Goal: Information Seeking & Learning: Learn about a topic

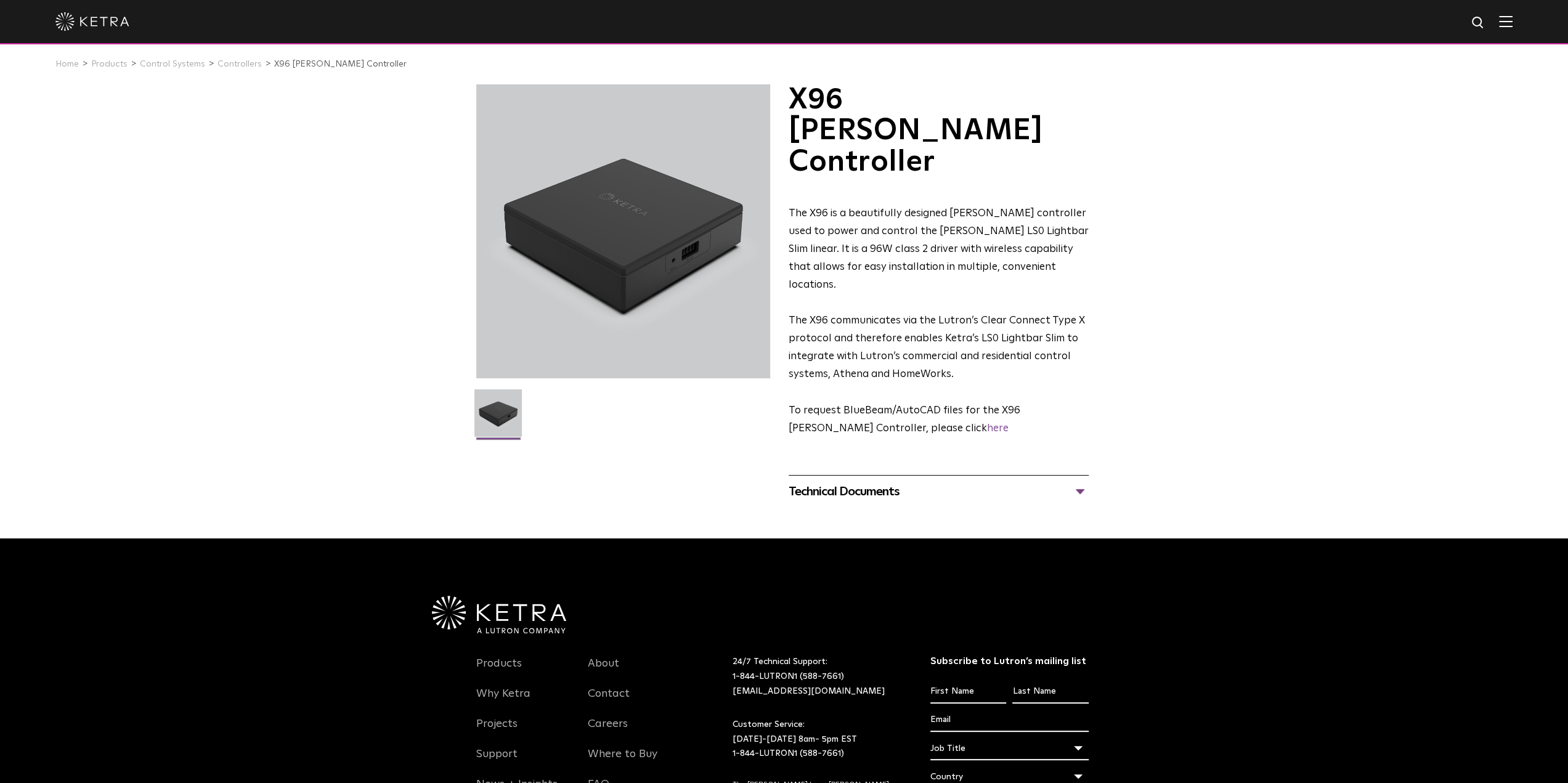
scroll to position [70, 0]
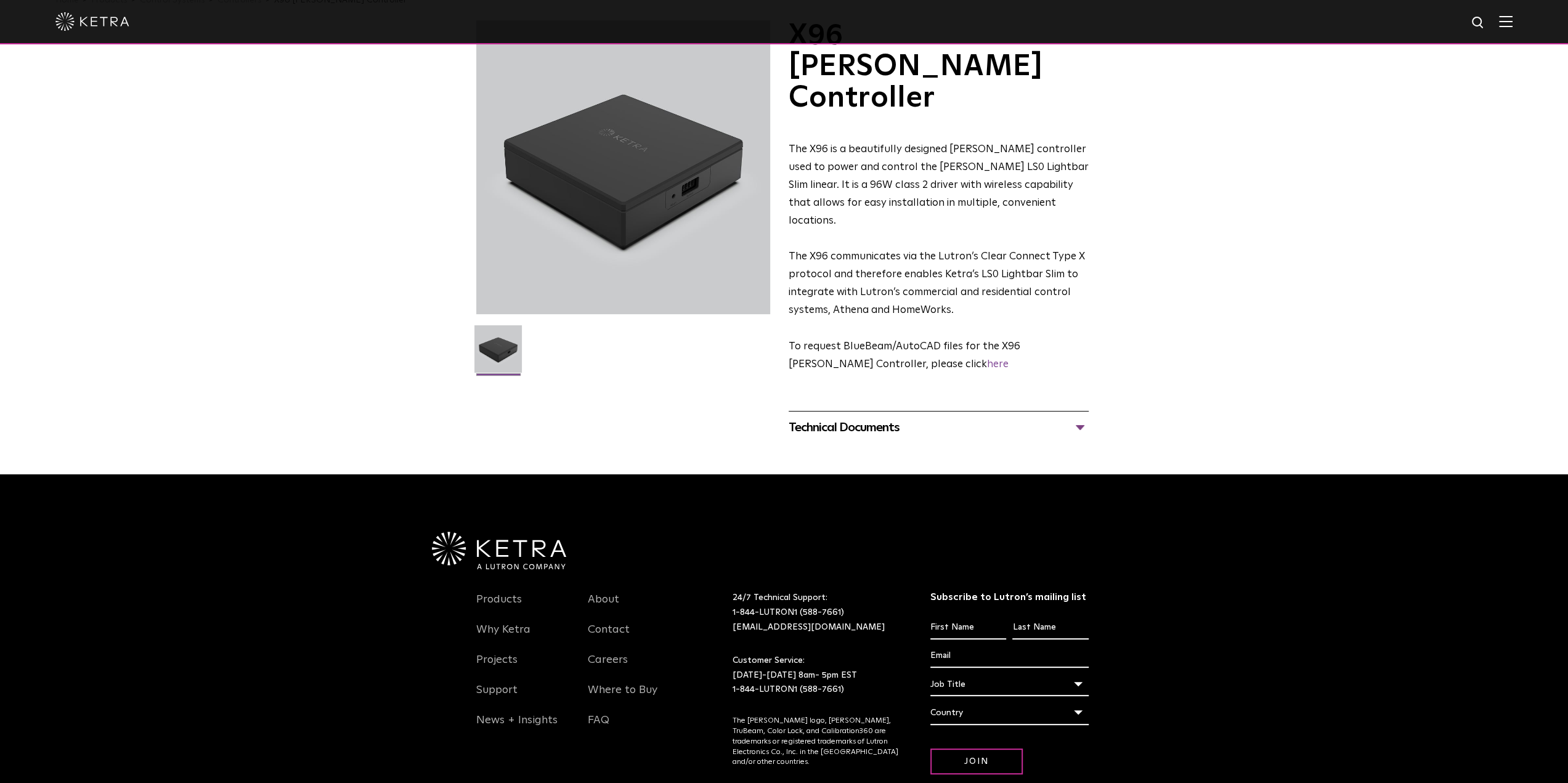
click at [1509, 16] on img at bounding box center [1505, 21] width 13 height 11
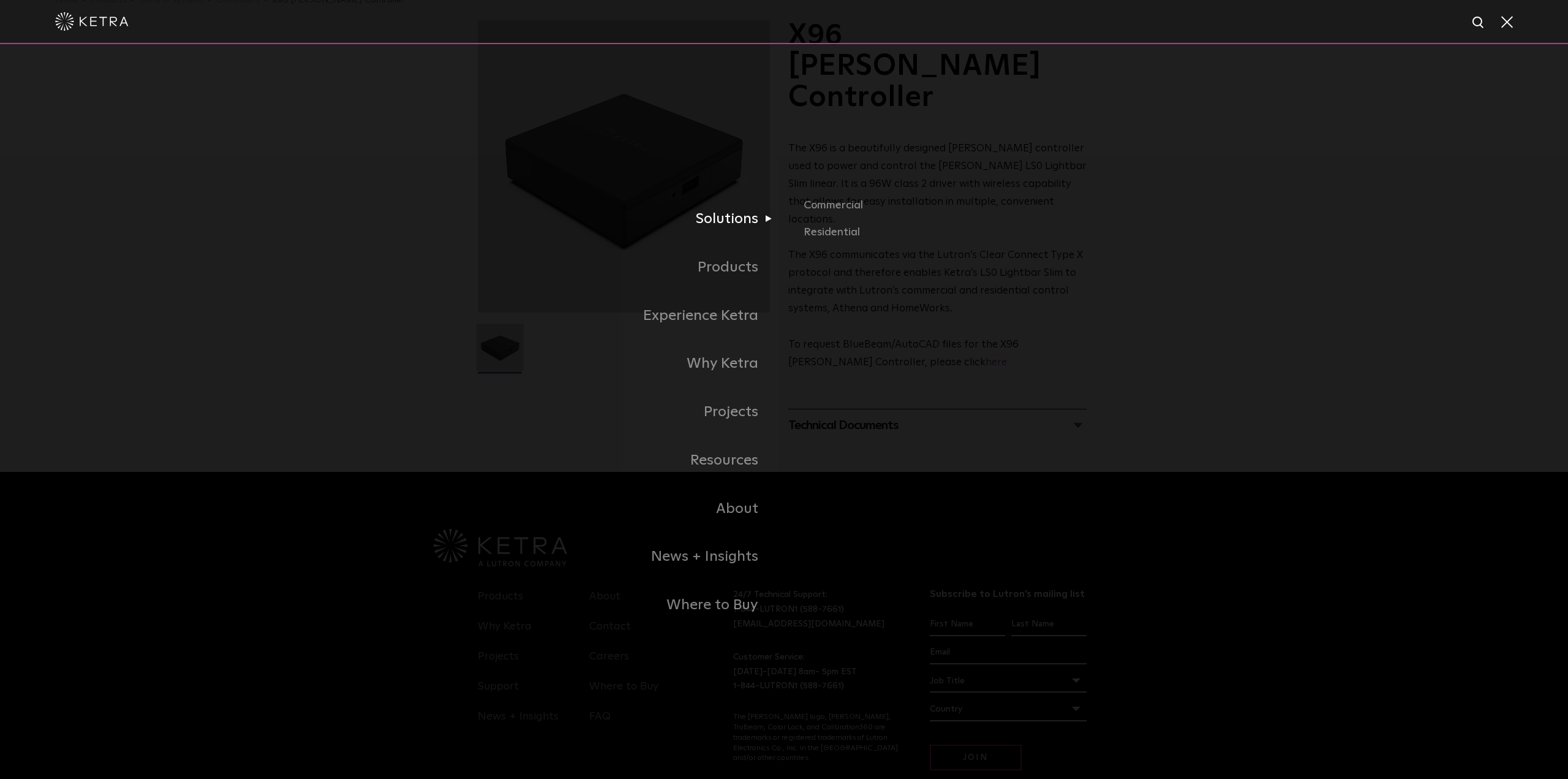
click at [720, 225] on link "Solutions" at bounding box center [631, 219] width 306 height 48
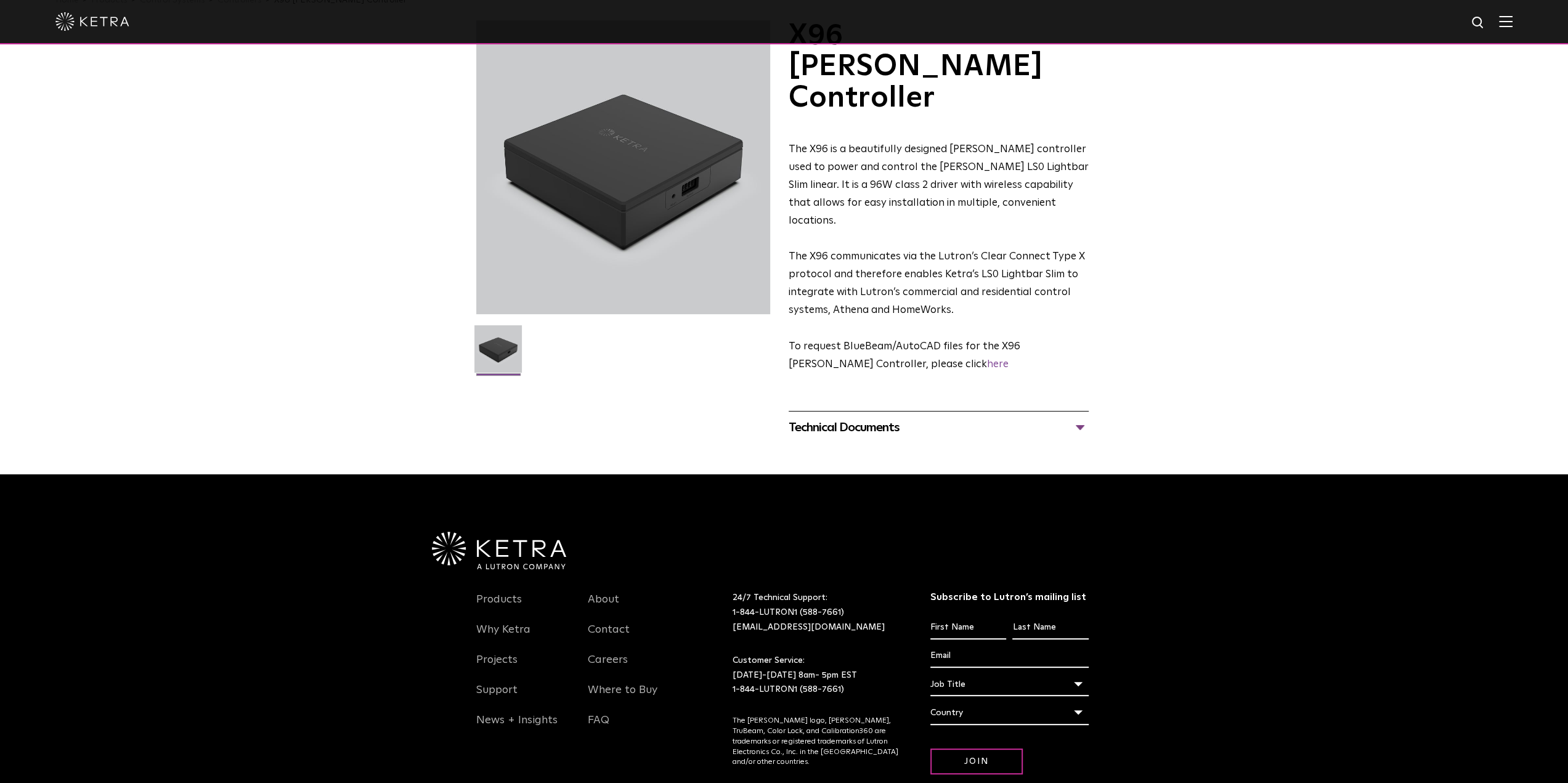
click at [1510, 30] on div at bounding box center [784, 22] width 1457 height 43
click at [1512, 27] on img at bounding box center [1505, 21] width 13 height 11
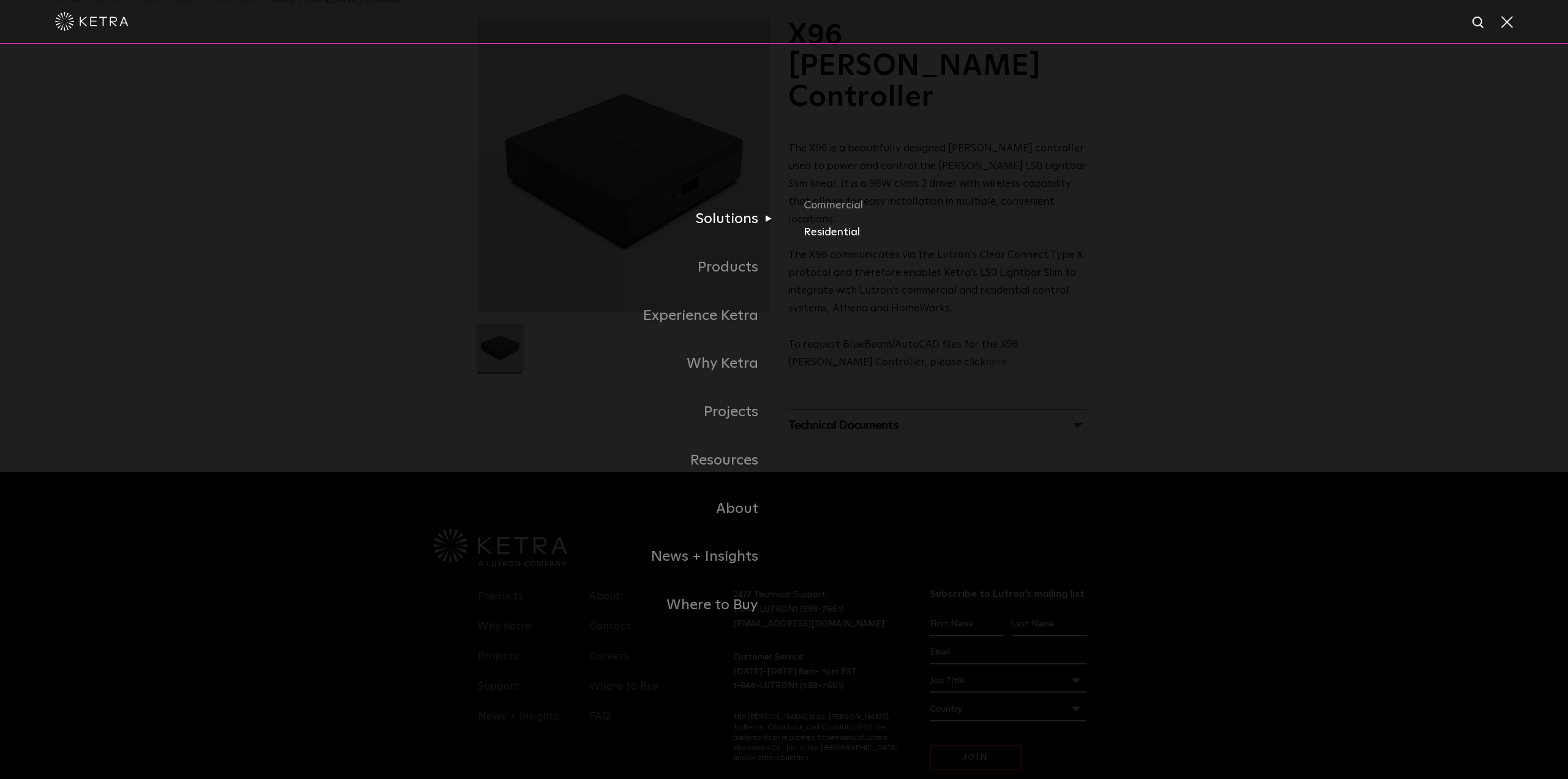
click at [816, 238] on link "Residential" at bounding box center [947, 232] width 286 height 18
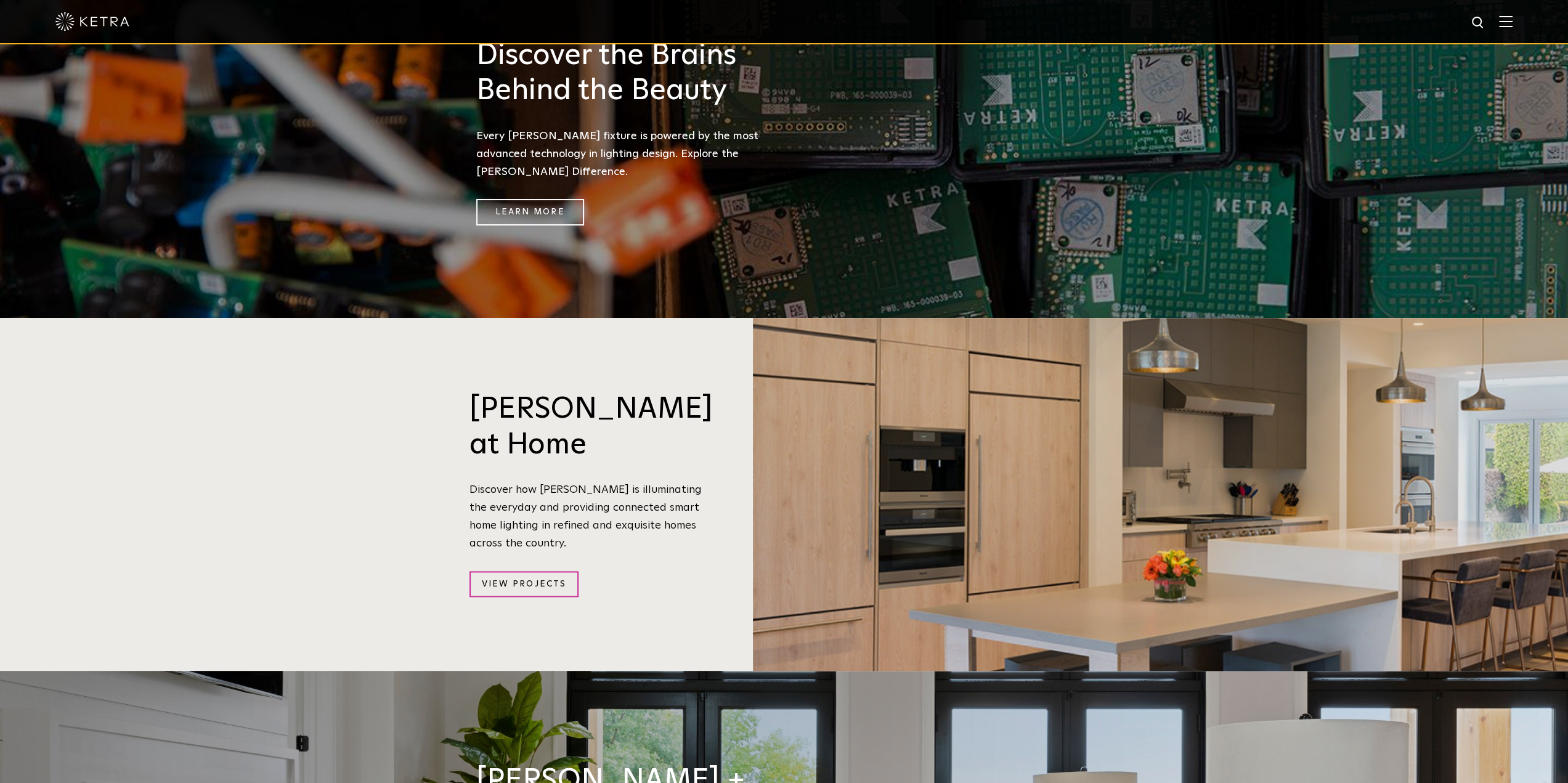
scroll to position [1170, 0]
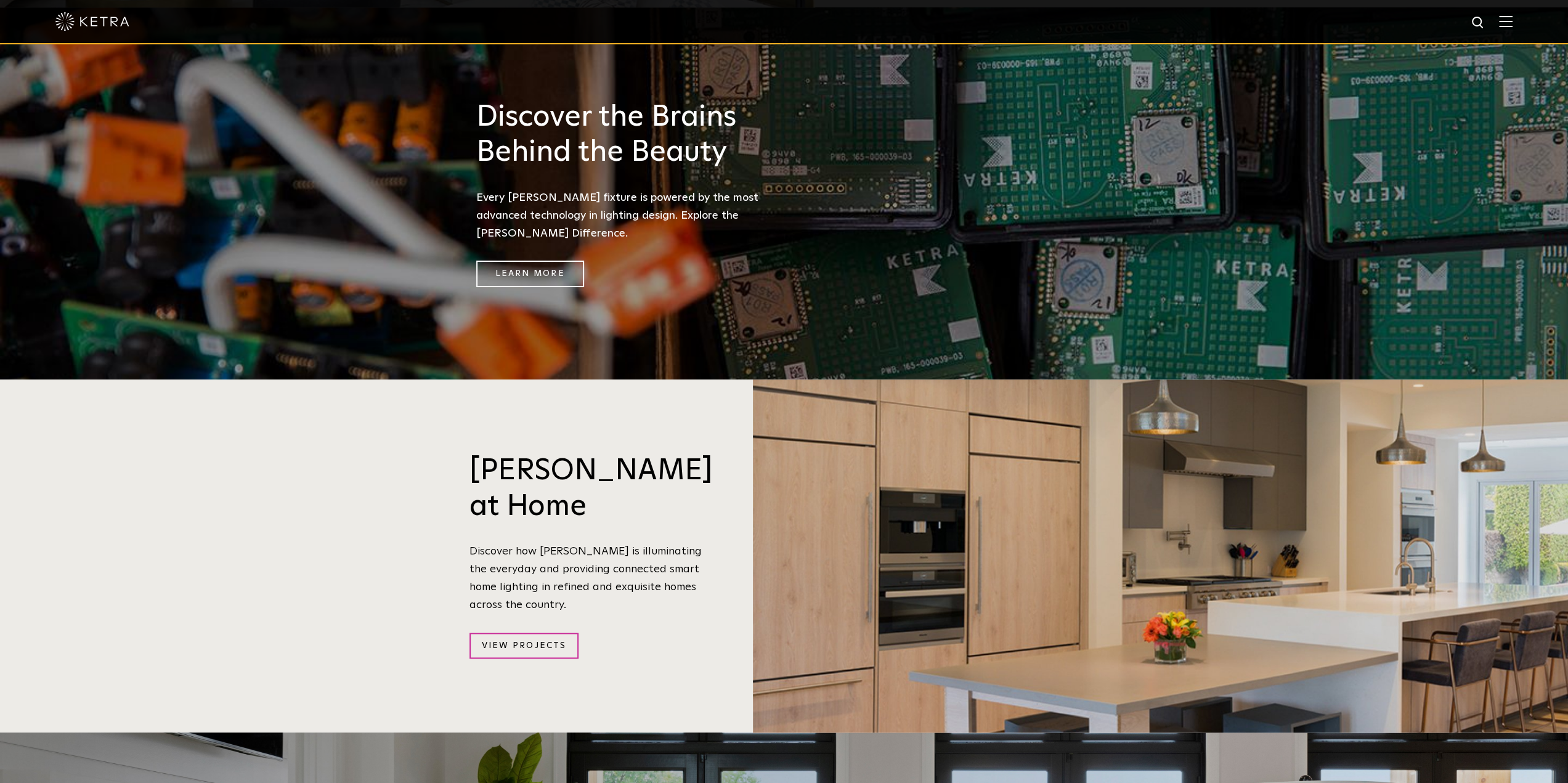
click at [1513, 21] on img at bounding box center [1505, 21] width 13 height 11
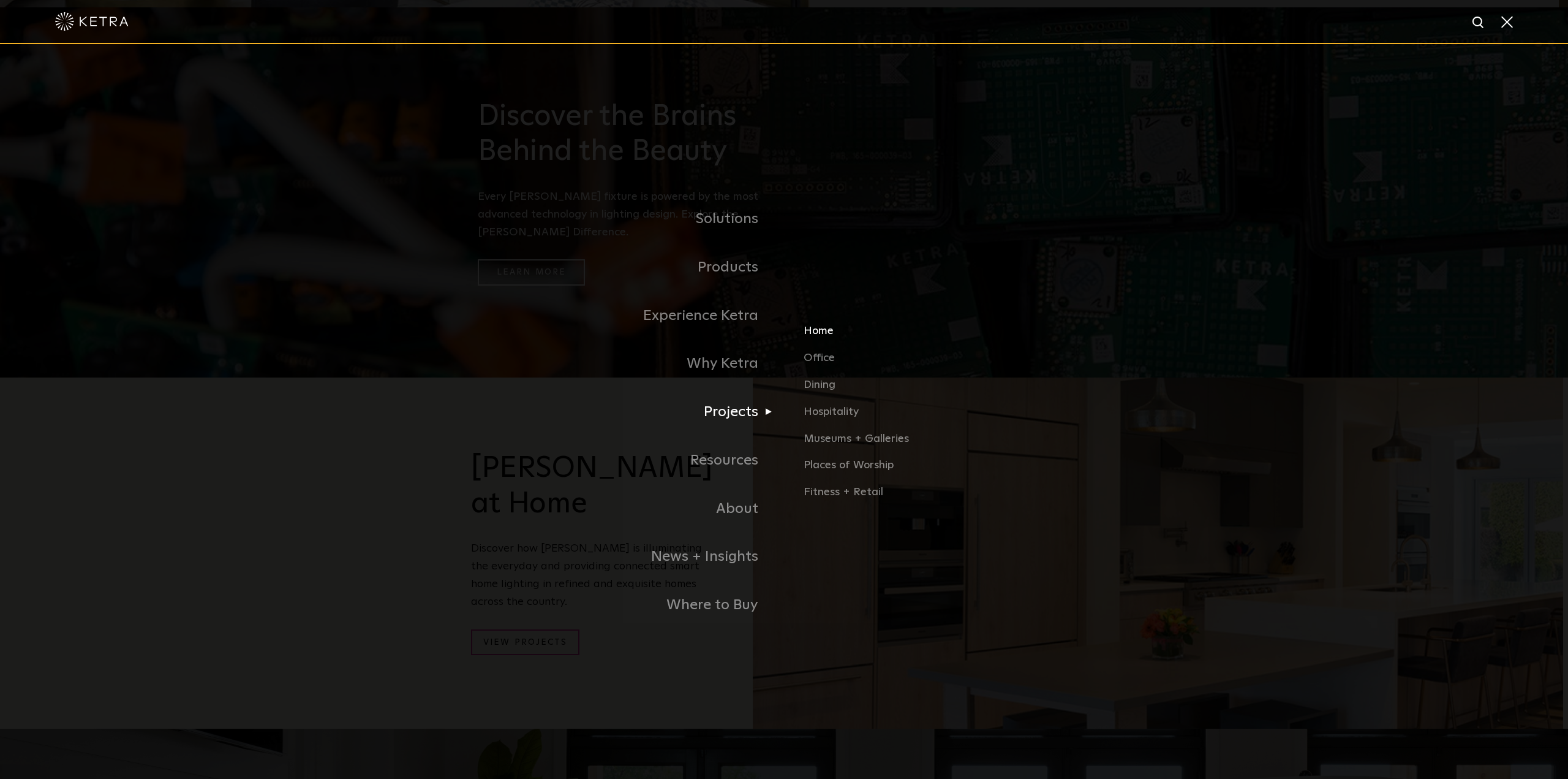
click at [834, 338] on link "Home" at bounding box center [947, 336] width 286 height 27
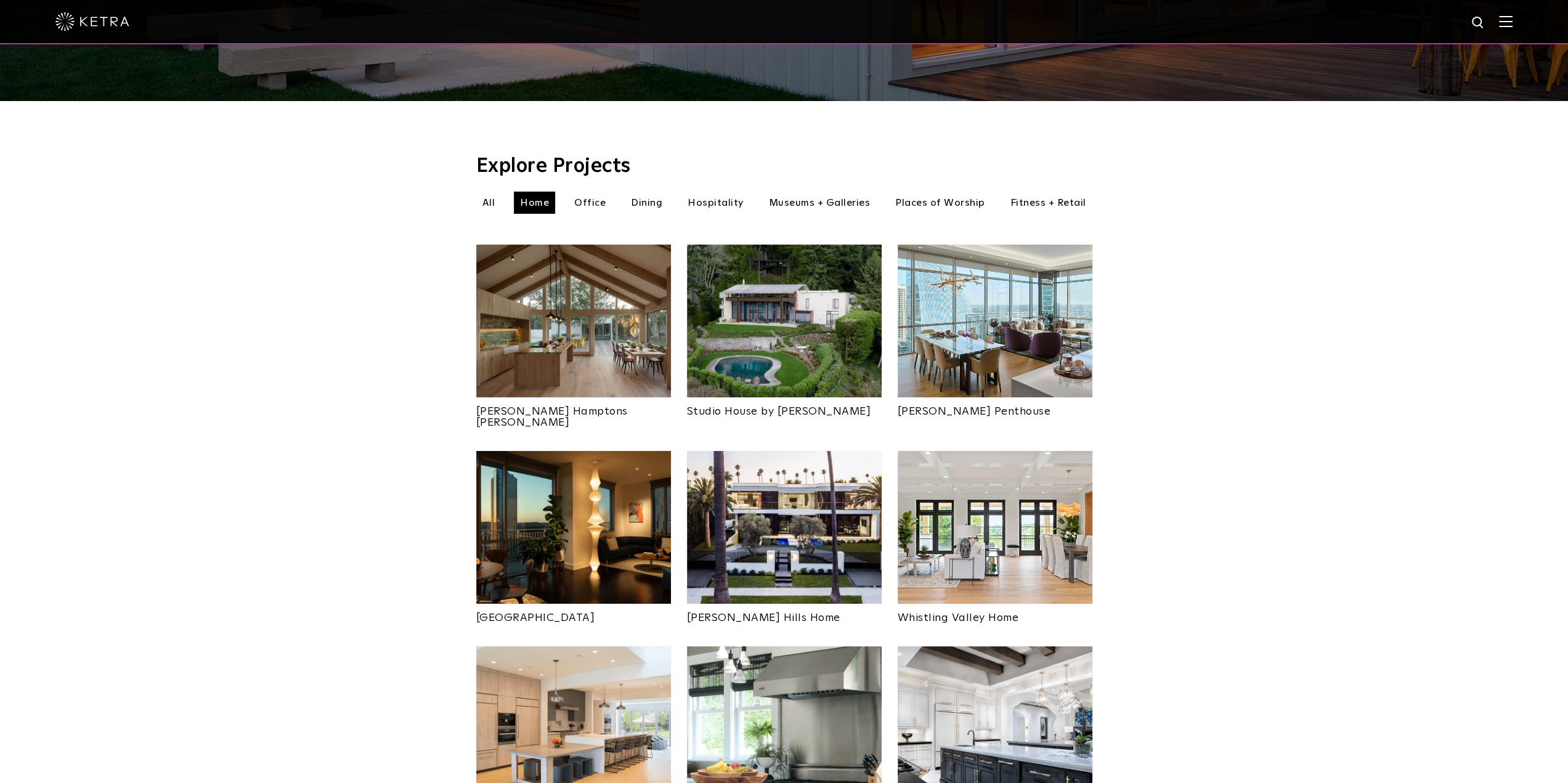
scroll to position [308, 0]
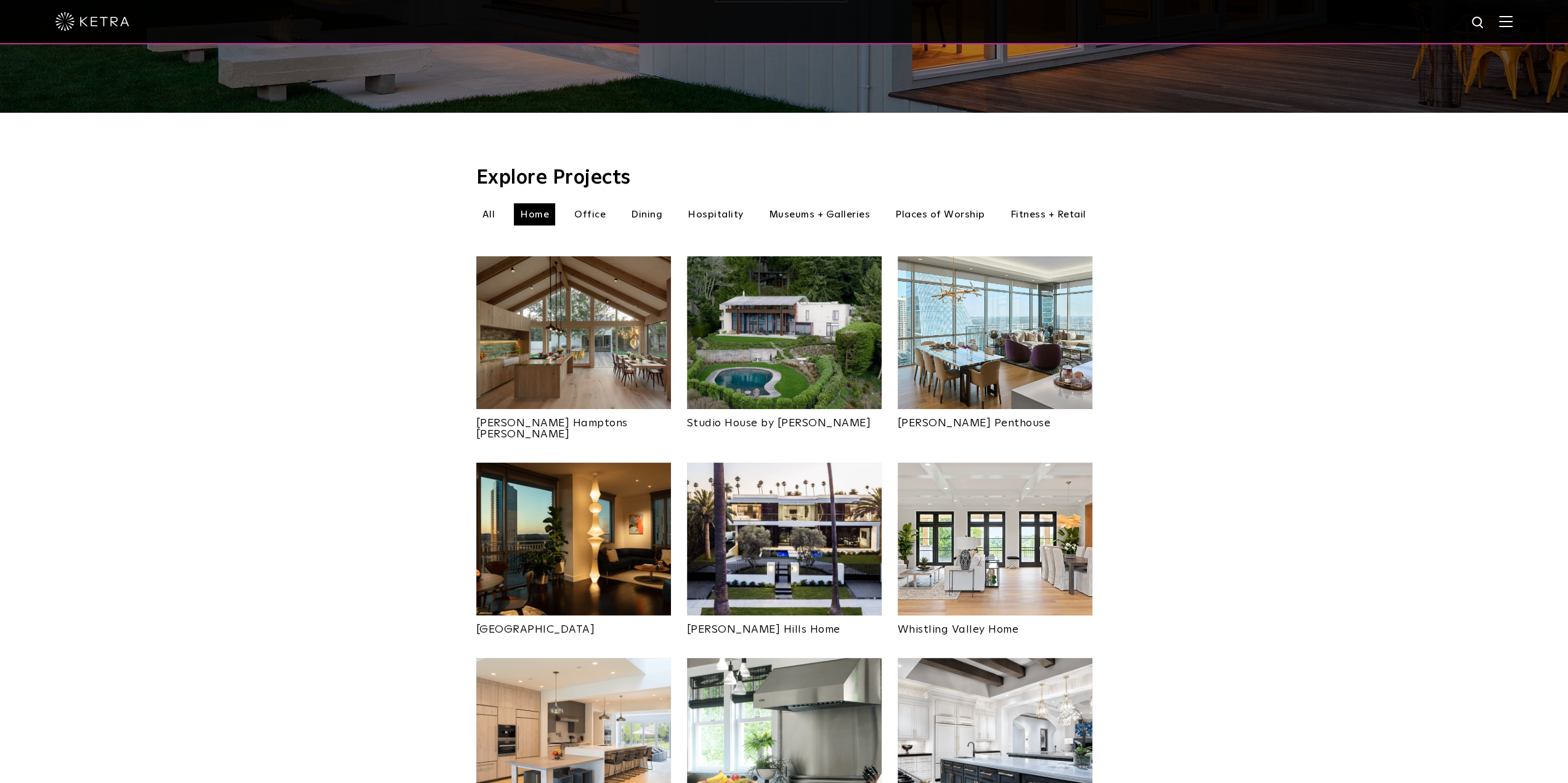
click at [522, 357] on img at bounding box center [573, 332] width 194 height 153
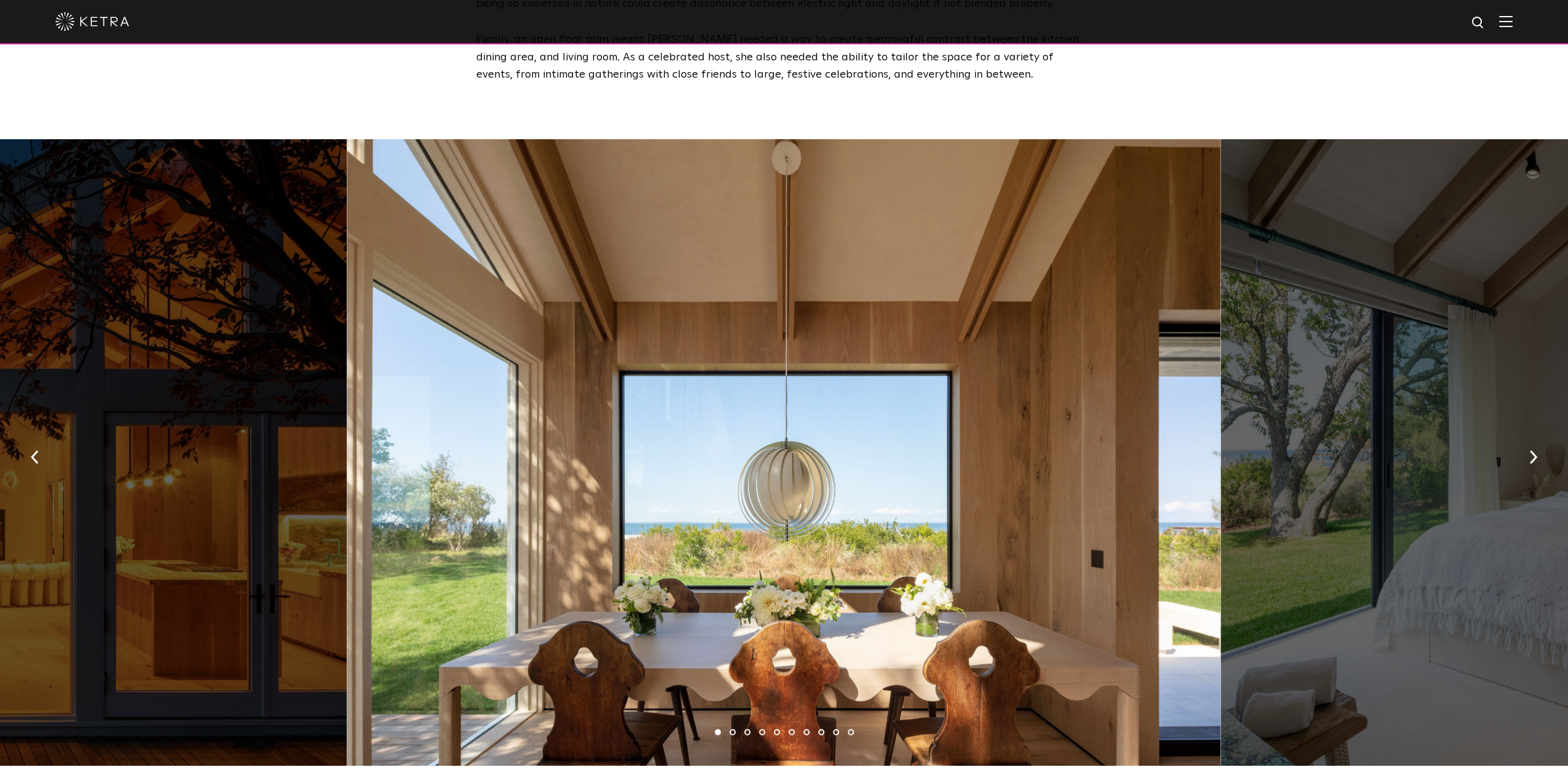
scroll to position [1786, 0]
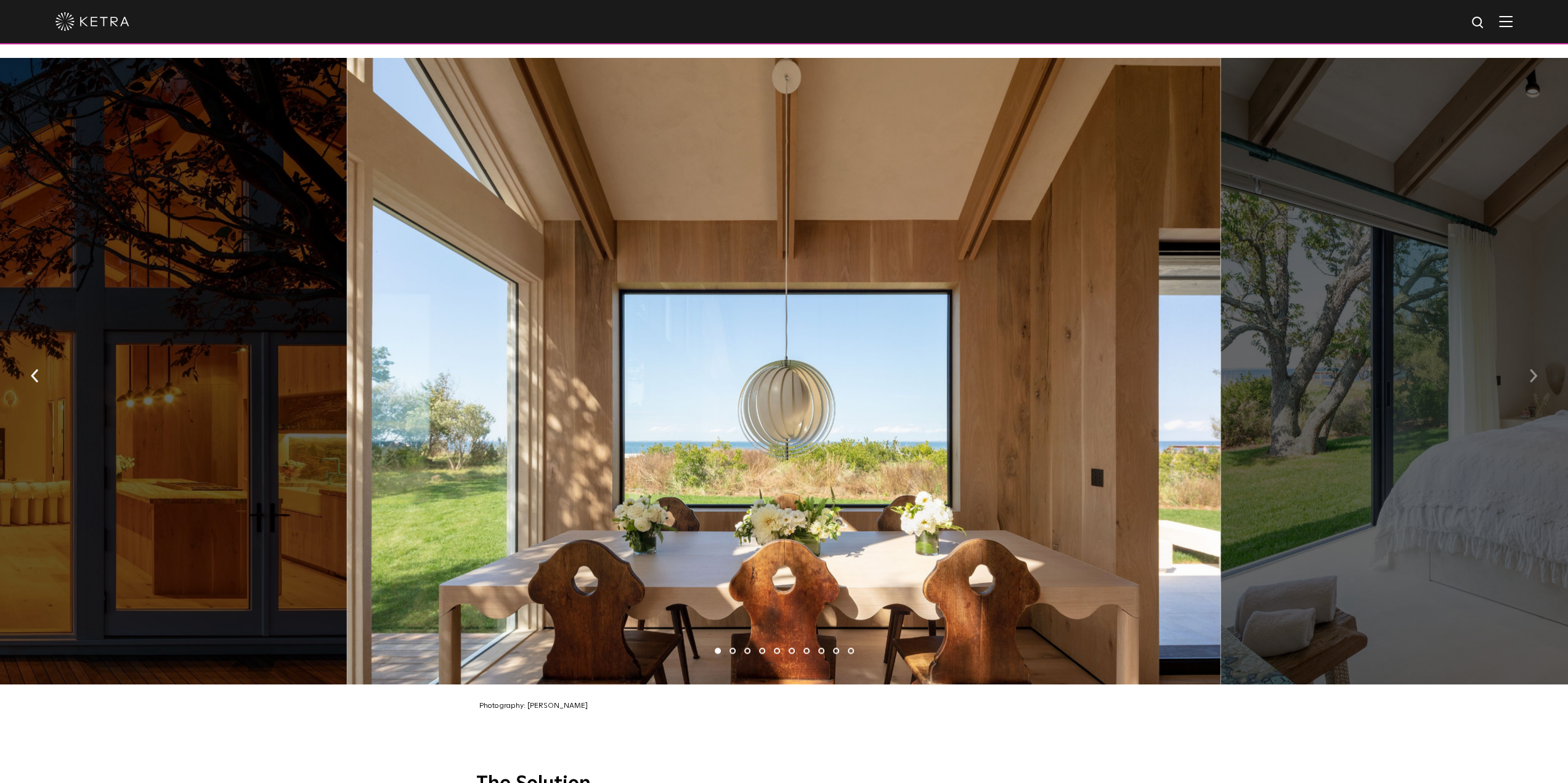
click at [1537, 370] on img "button" at bounding box center [1533, 375] width 8 height 13
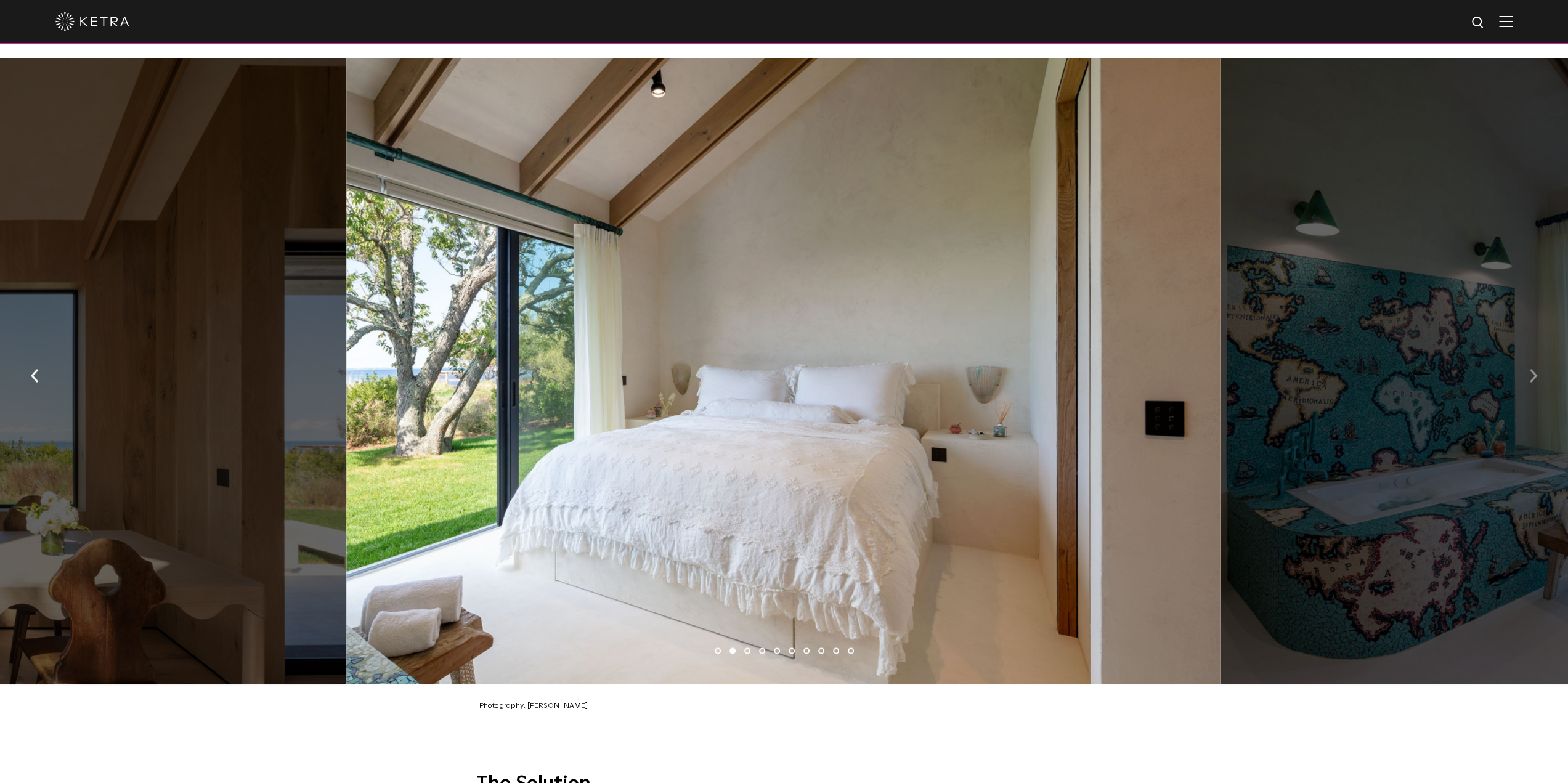
click at [1537, 370] on img "button" at bounding box center [1533, 375] width 8 height 13
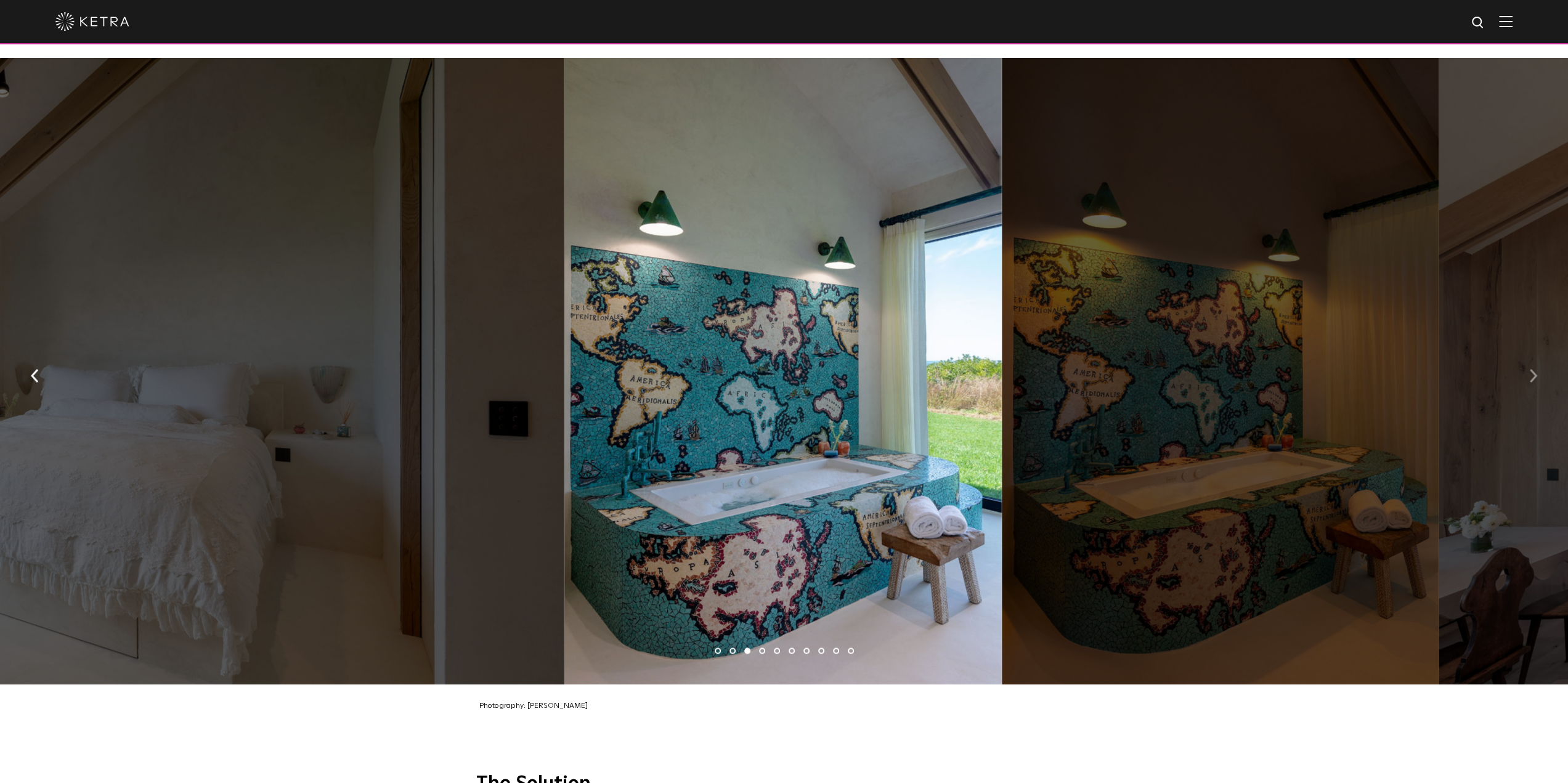
click at [1537, 370] on img "button" at bounding box center [1533, 375] width 8 height 13
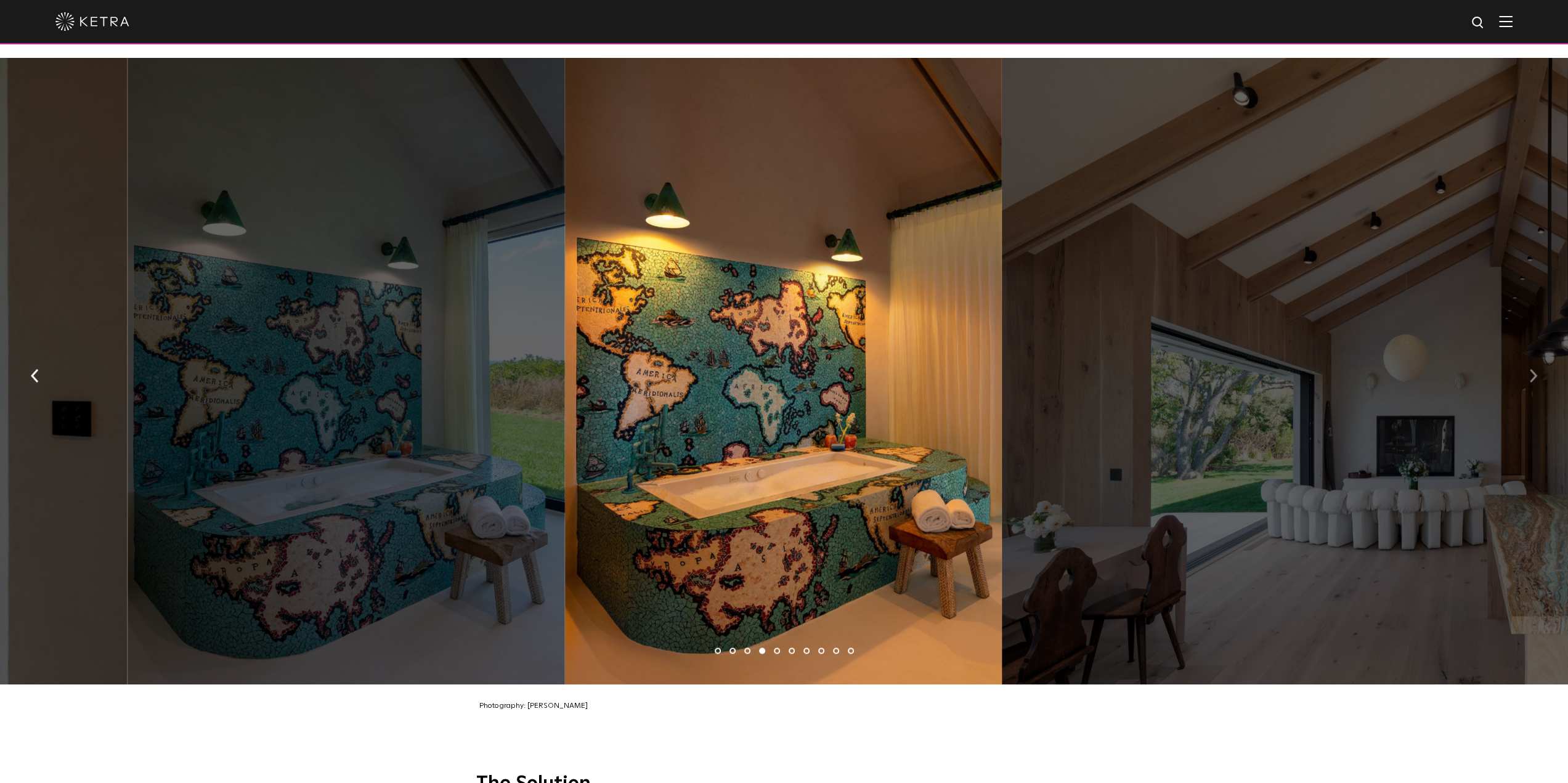
click at [1537, 370] on img "button" at bounding box center [1533, 375] width 8 height 13
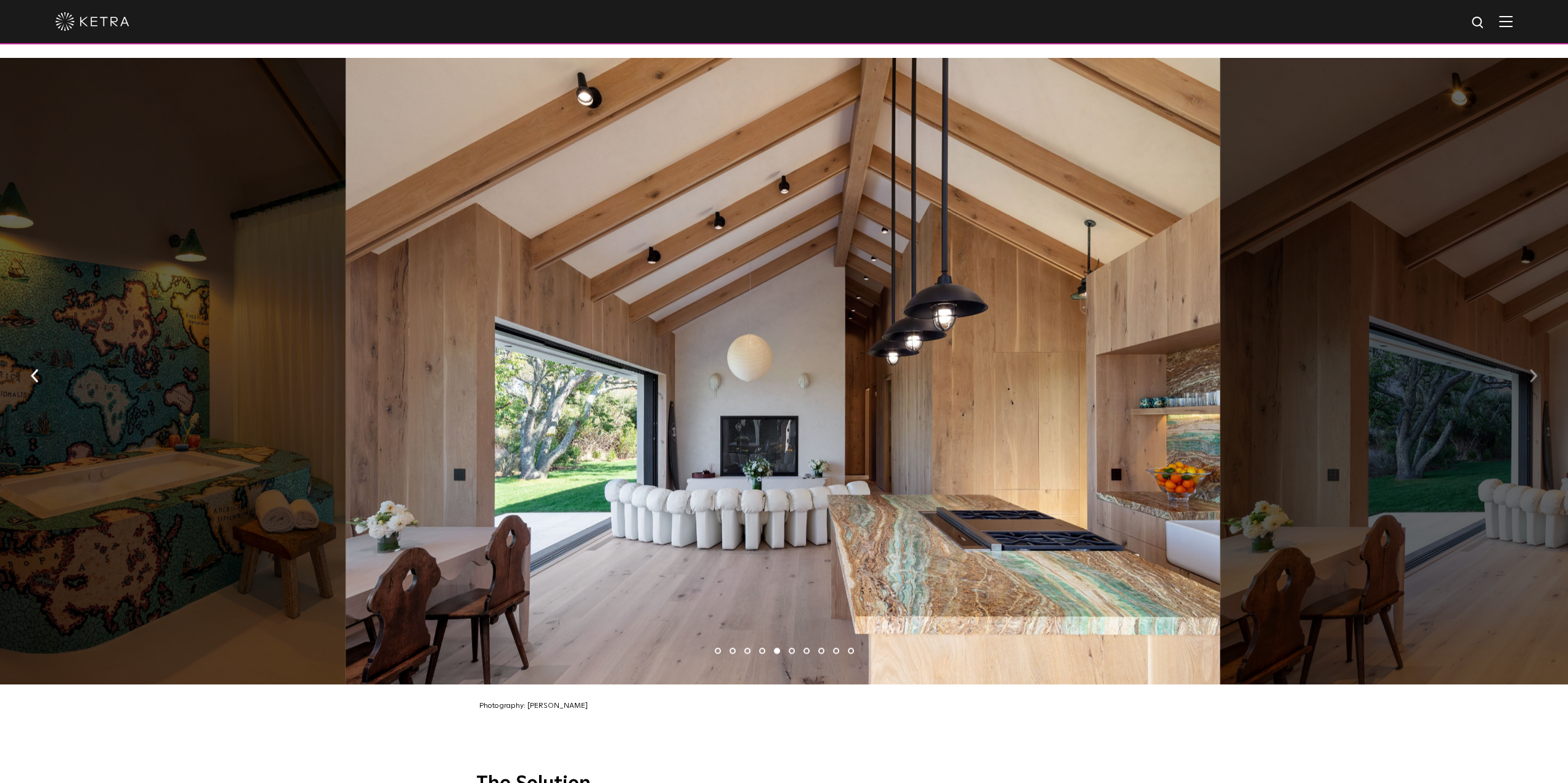
click at [1538, 366] on button "button" at bounding box center [1533, 374] width 27 height 42
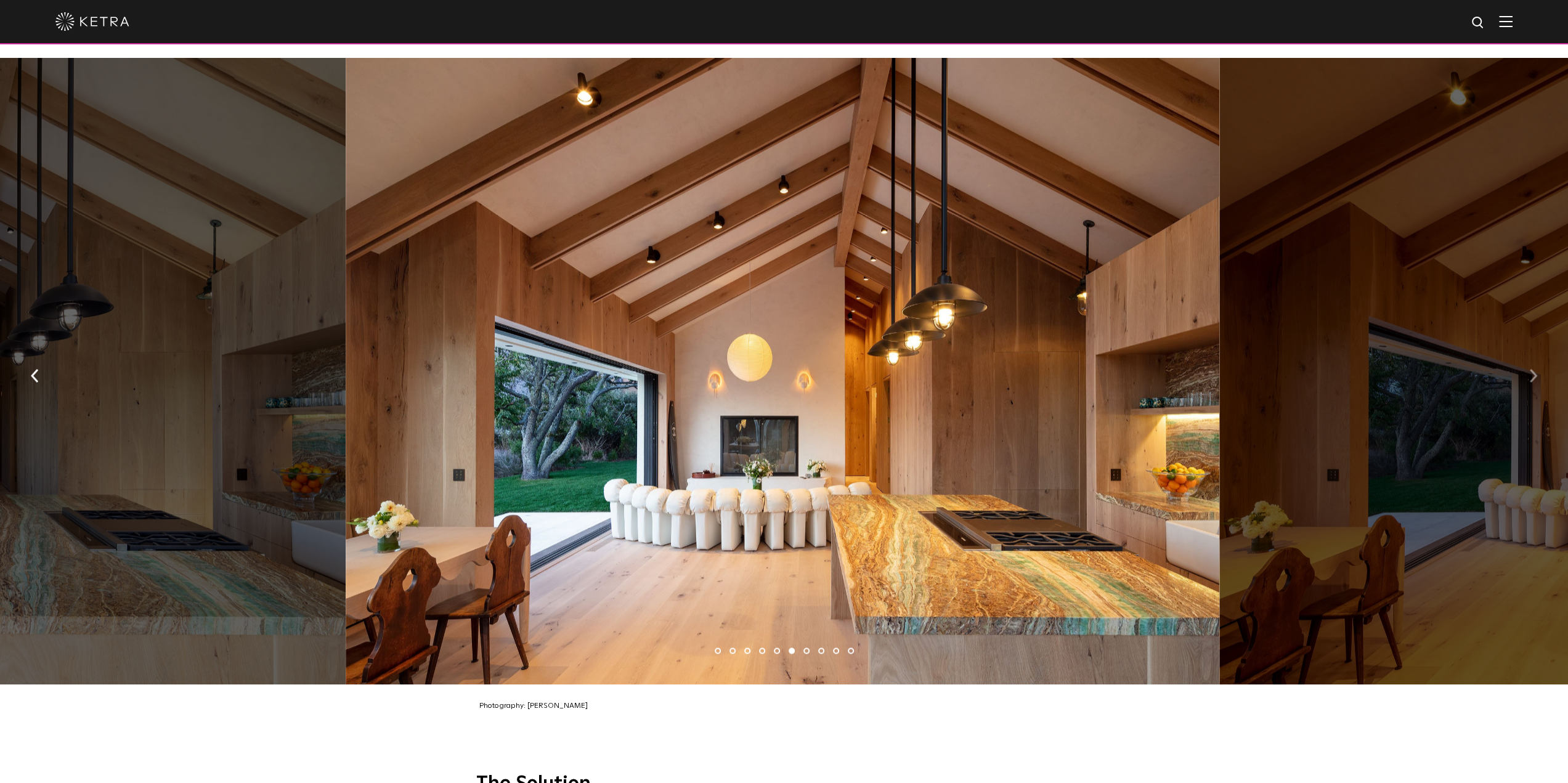
click at [1538, 366] on button "button" at bounding box center [1533, 374] width 27 height 42
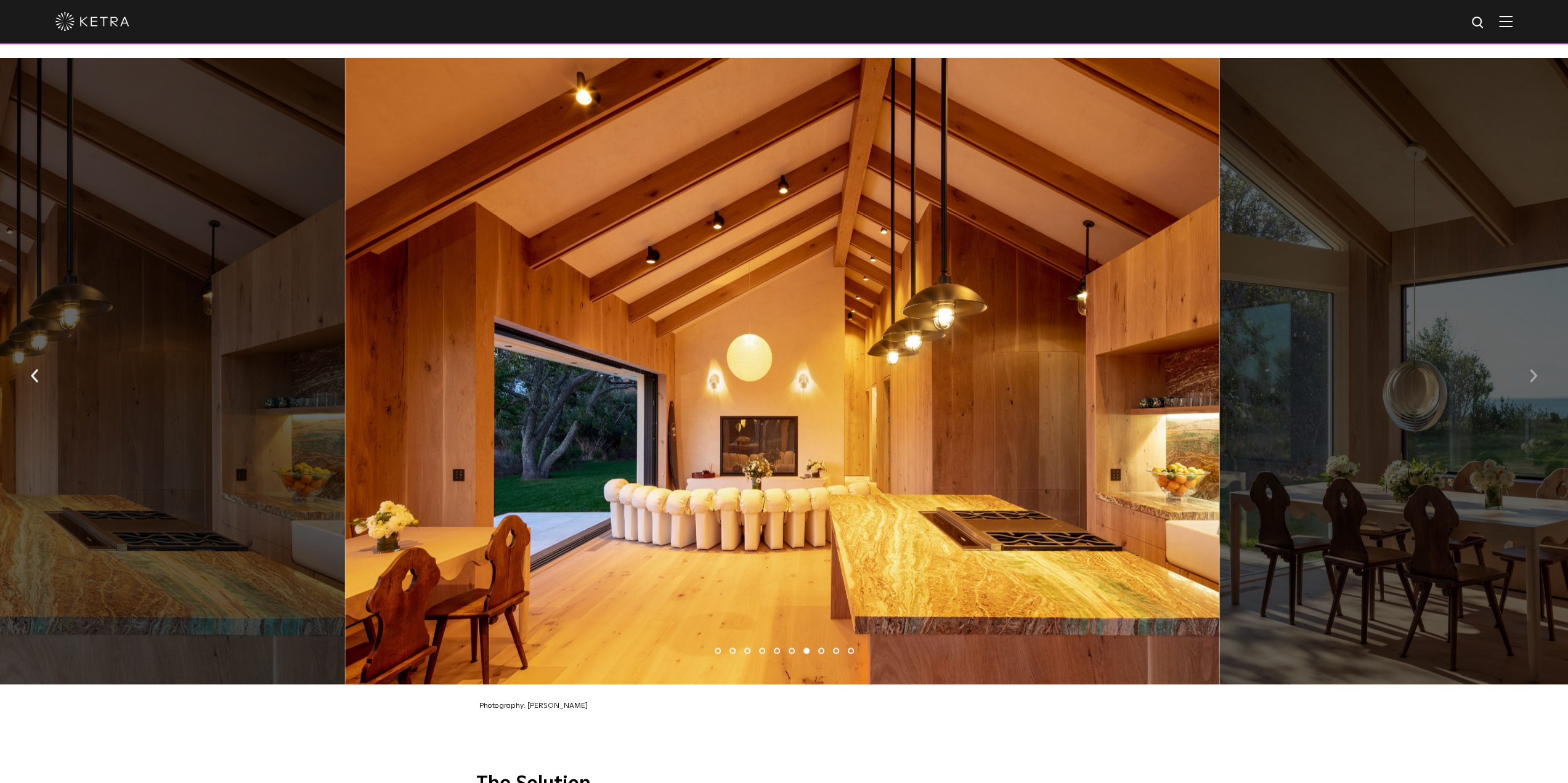
click at [1538, 366] on button "button" at bounding box center [1533, 374] width 27 height 42
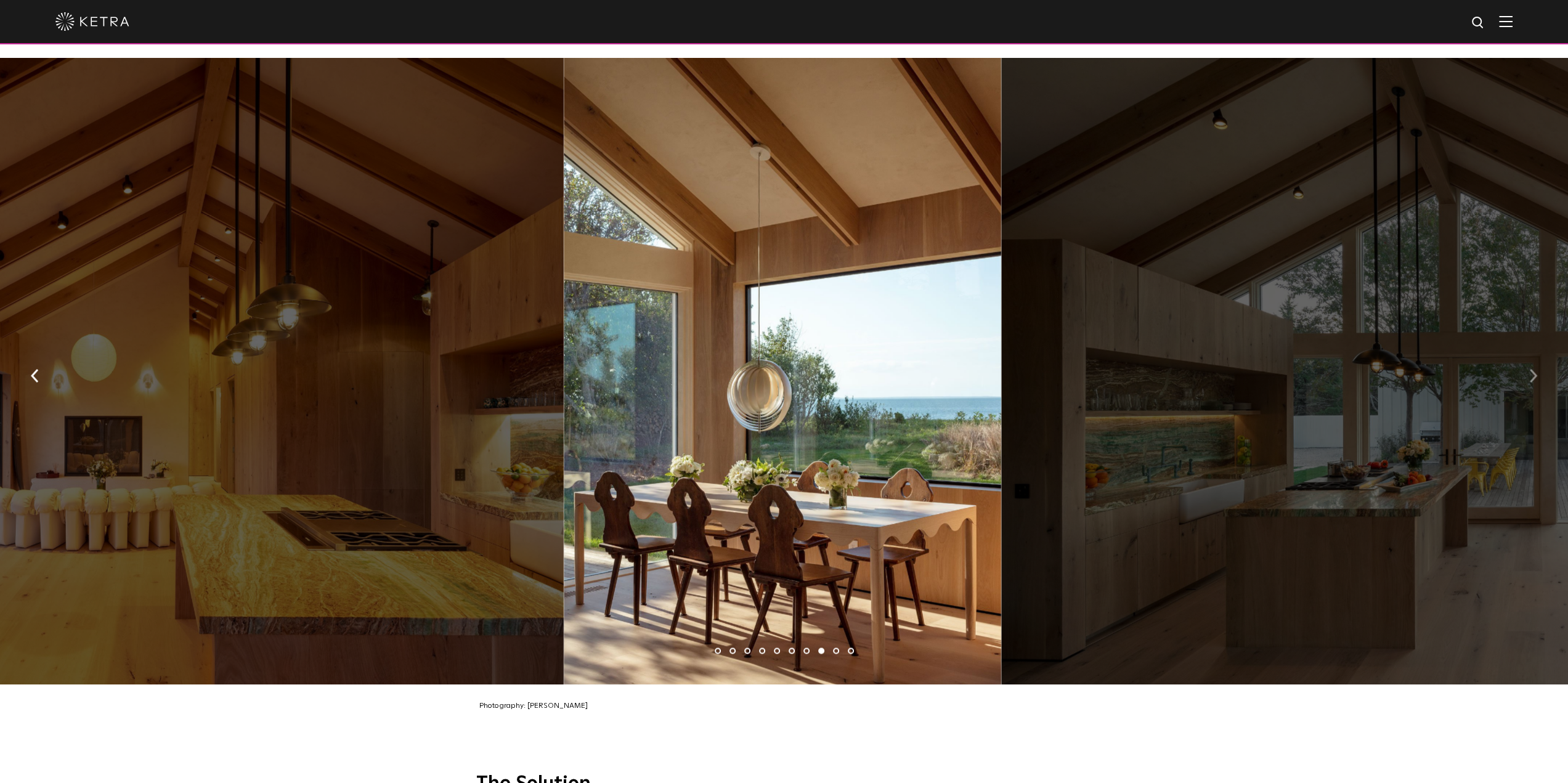
click at [1538, 366] on button "button" at bounding box center [1533, 374] width 27 height 42
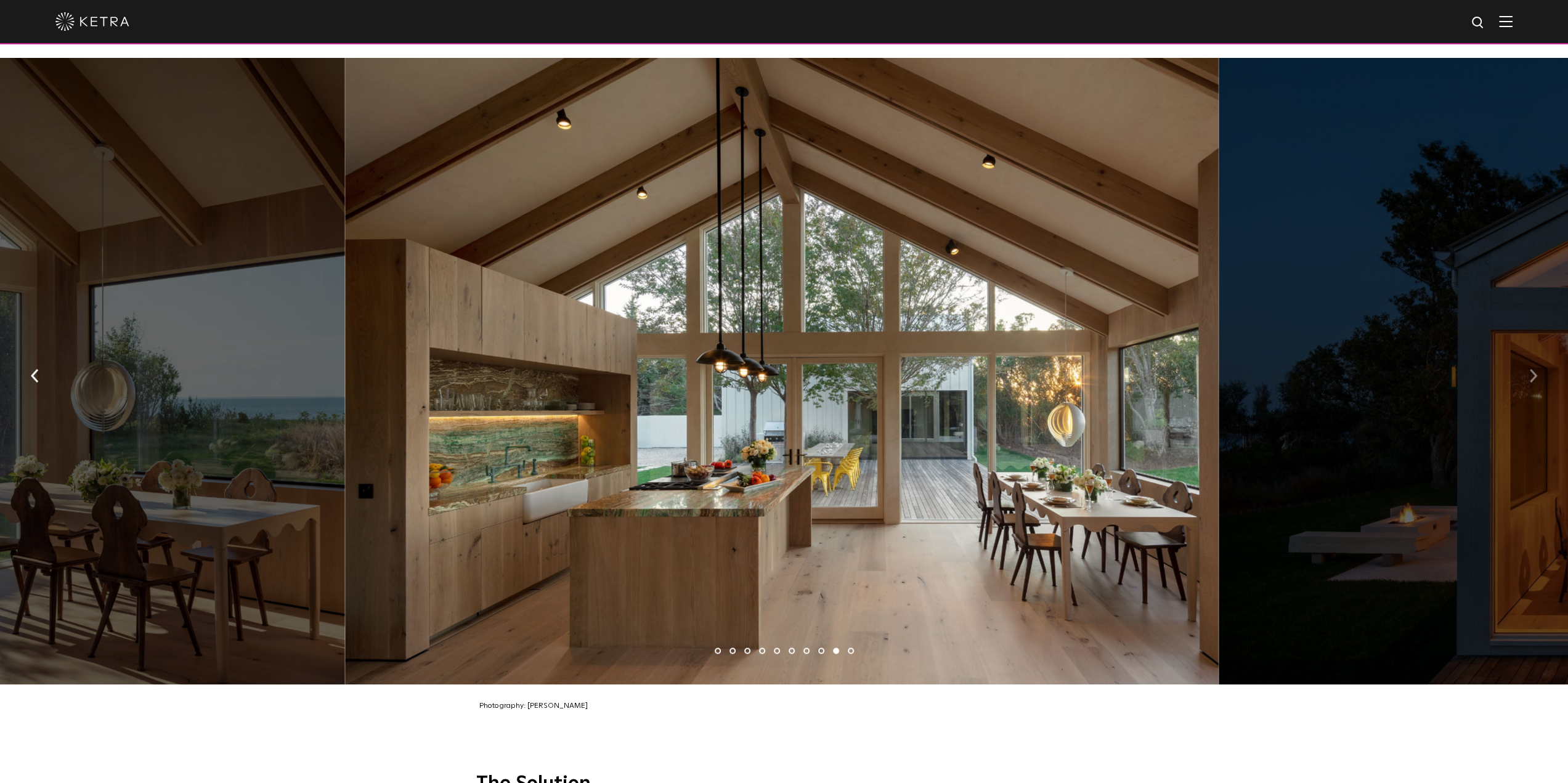
click at [1538, 366] on button "button" at bounding box center [1533, 374] width 27 height 42
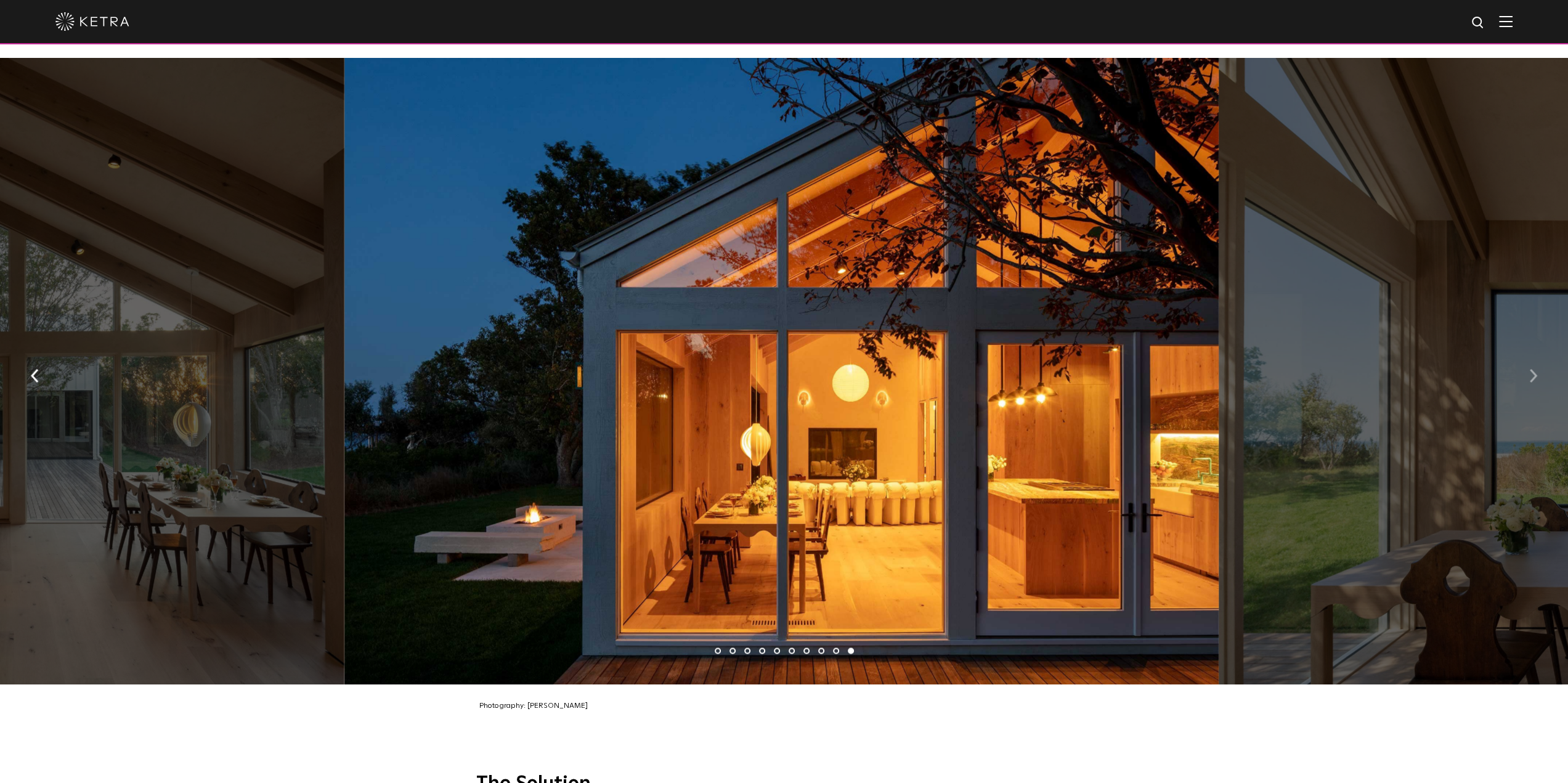
click at [1538, 366] on button "button" at bounding box center [1533, 374] width 27 height 42
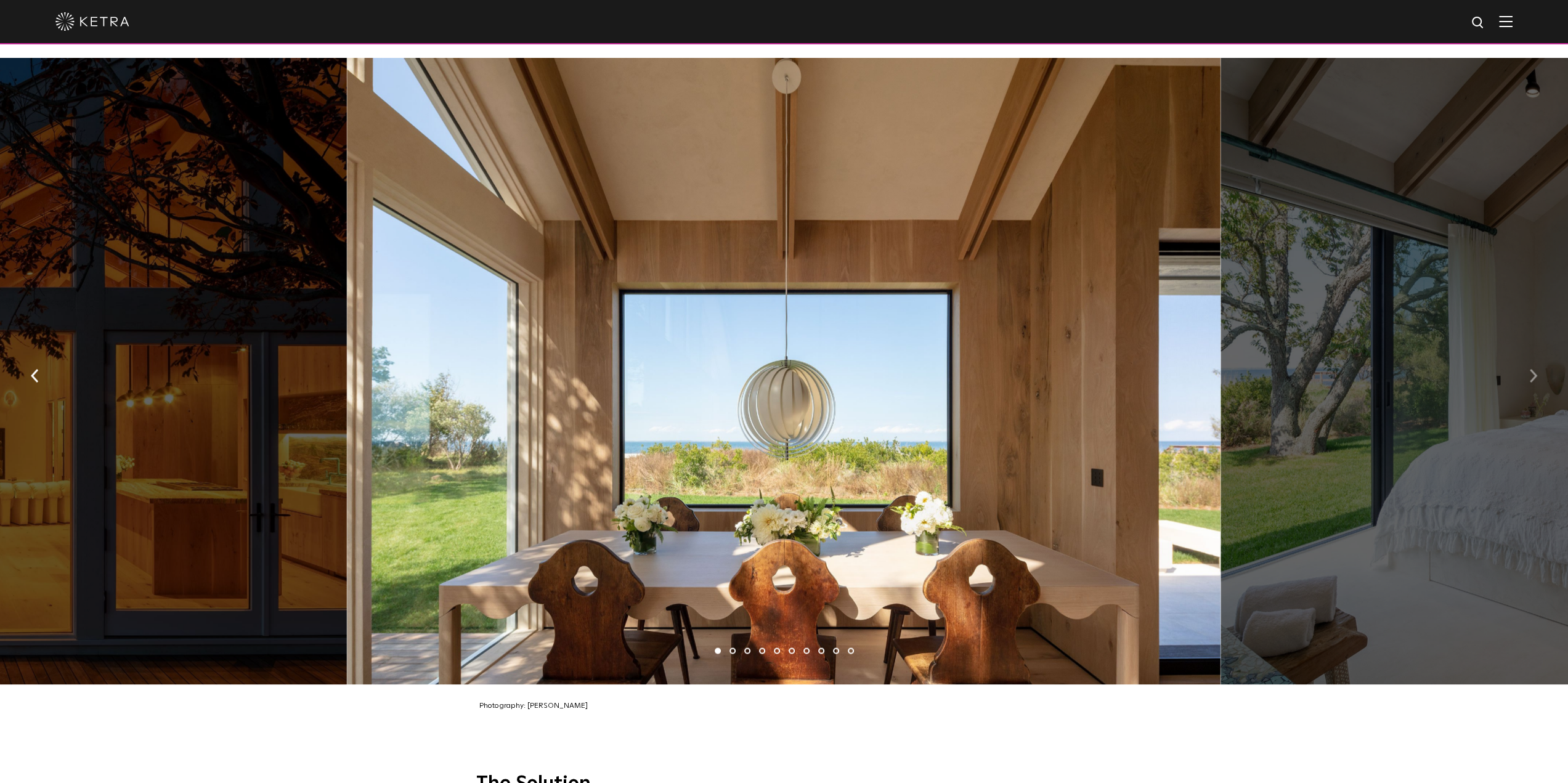
click at [1538, 366] on button "button" at bounding box center [1533, 374] width 27 height 42
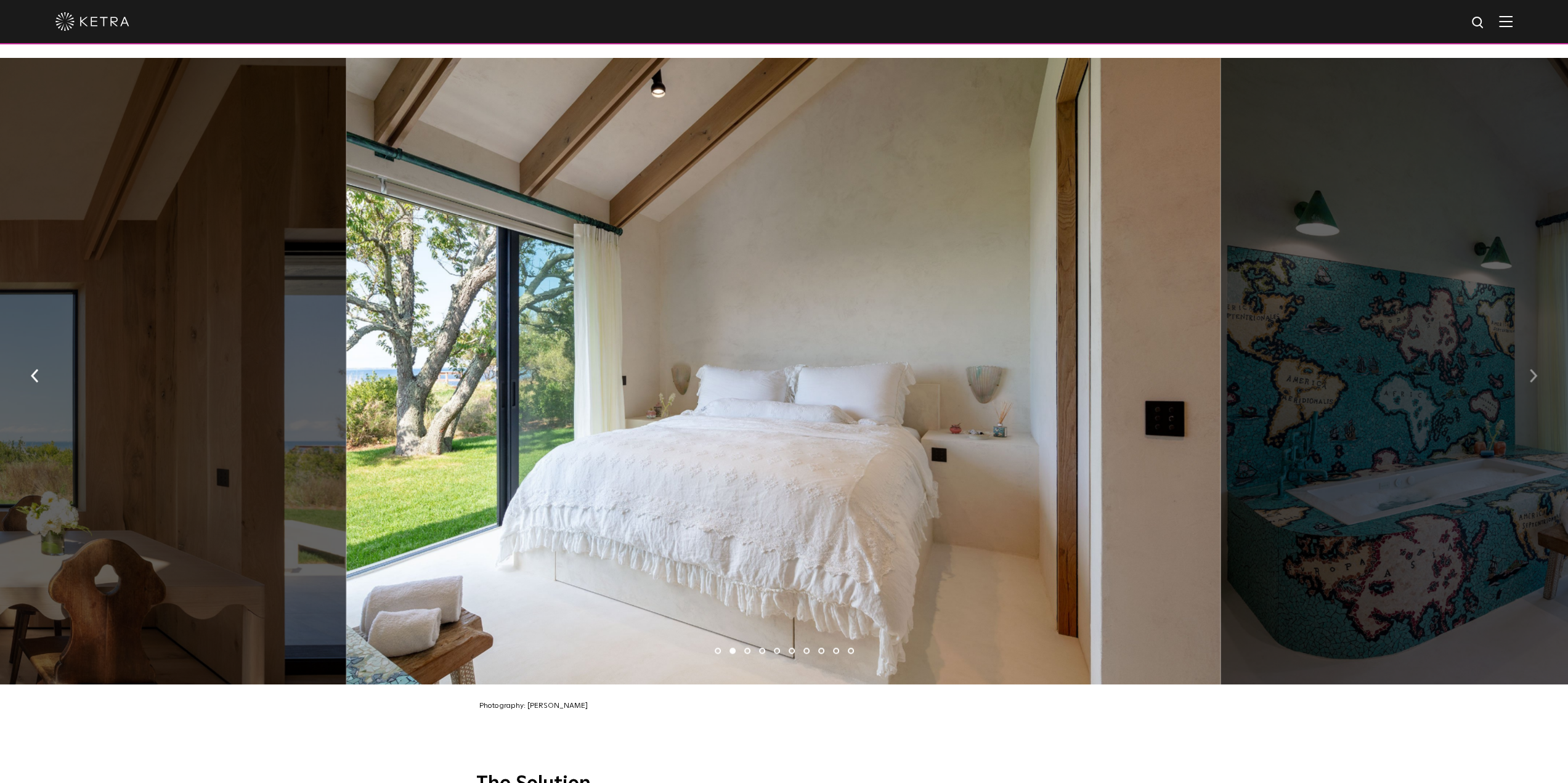
click at [1538, 366] on button "button" at bounding box center [1533, 374] width 27 height 42
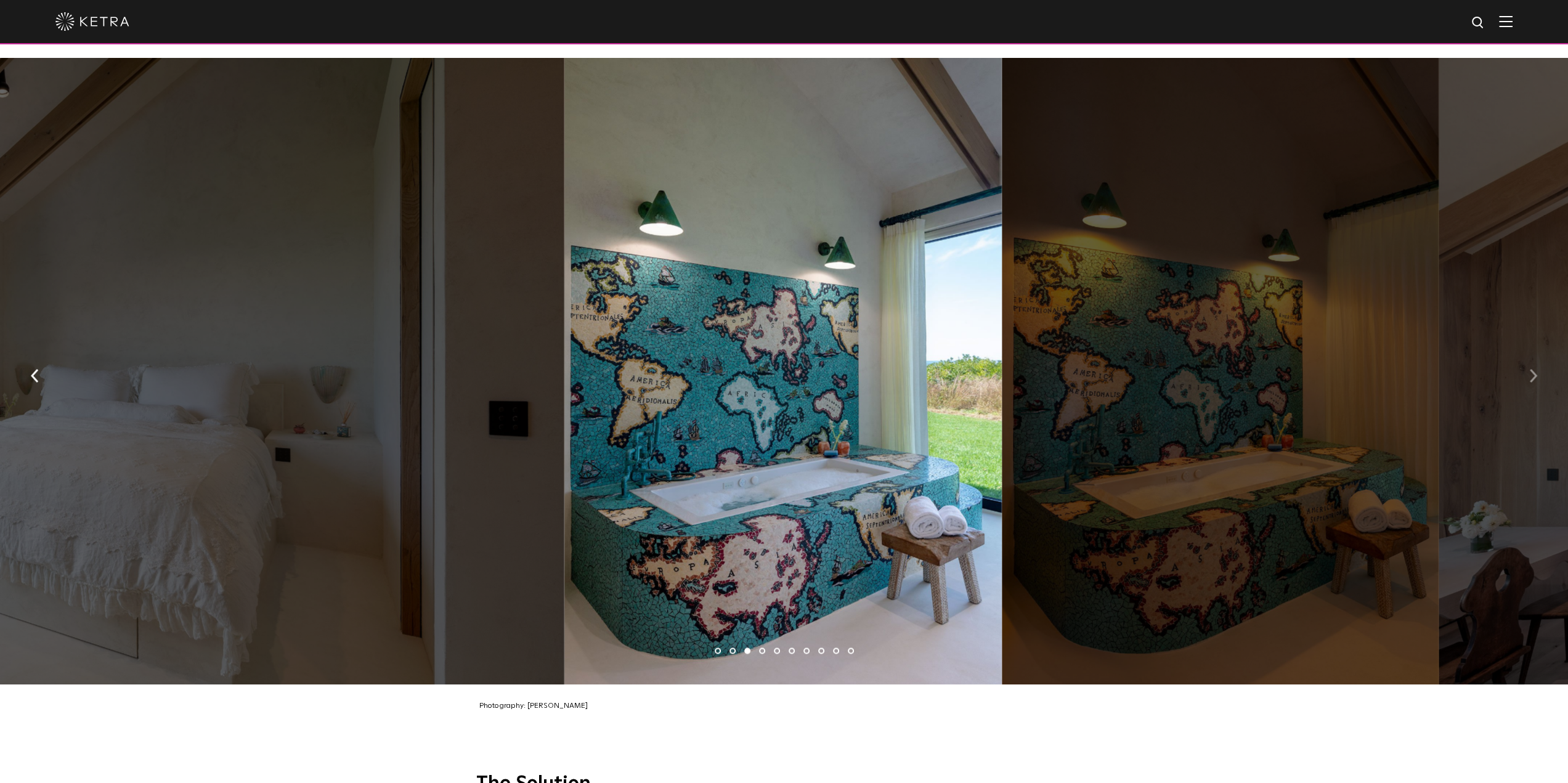
click at [1538, 366] on button "button" at bounding box center [1533, 374] width 27 height 42
